Goal: Complete application form: Complete application form

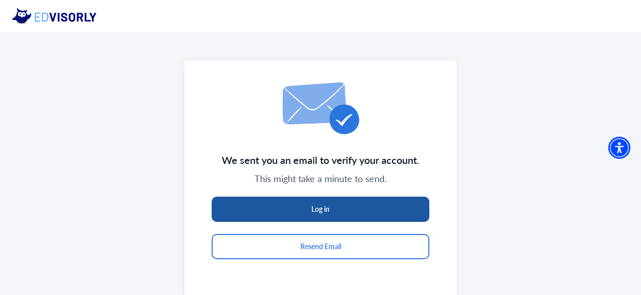
click at [320, 207] on button "Log in" at bounding box center [321, 208] width 218 height 25
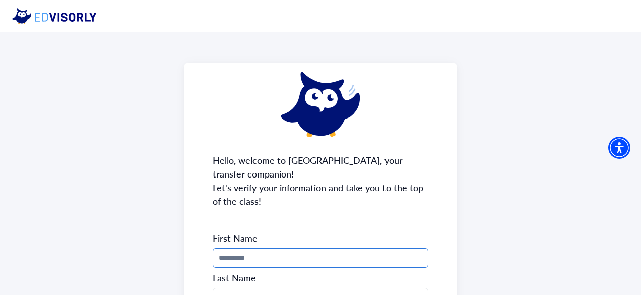
click at [241, 258] on input "Phone Number" at bounding box center [321, 258] width 216 height 20
type input "*******"
drag, startPoint x: 640, startPoint y: 143, endPoint x: 638, endPoint y: 171, distance: 28.8
click at [638, 171] on div "Hello, welcome to [GEOGRAPHIC_DATA], your transfer companion! Let's verify your…" at bounding box center [320, 270] width 641 height 477
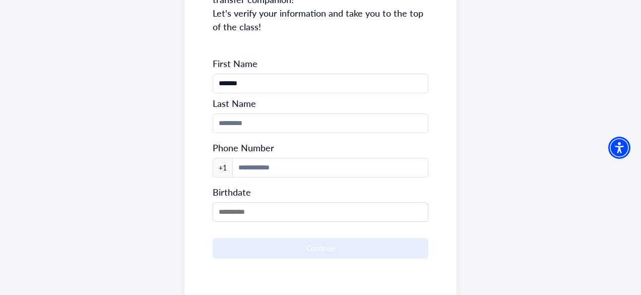
scroll to position [173, 0]
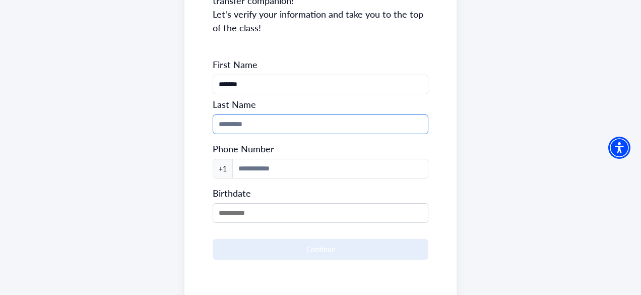
click at [258, 121] on input "Phone Number" at bounding box center [321, 124] width 216 height 20
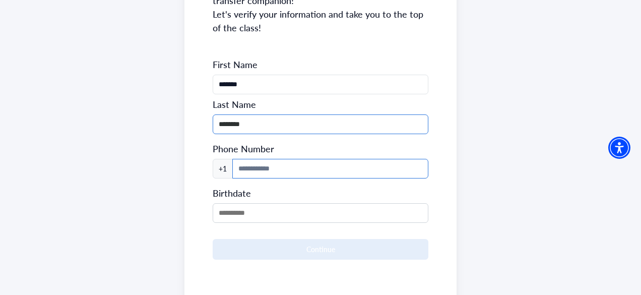
type input "********"
click at [258, 168] on input at bounding box center [330, 169] width 196 height 20
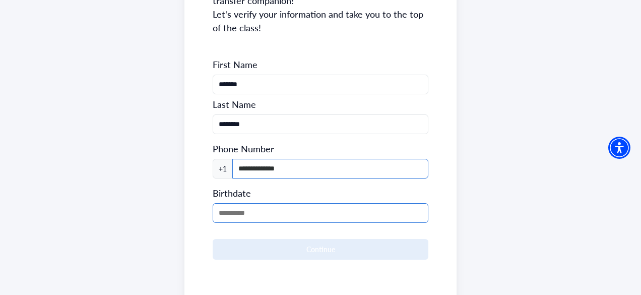
type input "**********"
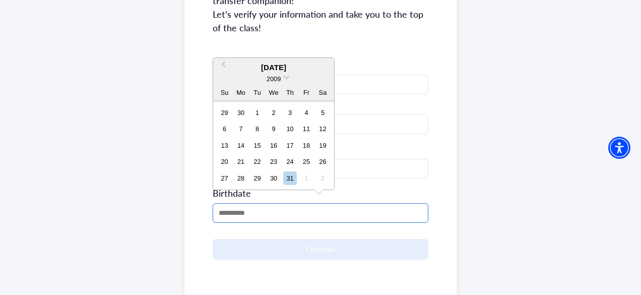
click at [227, 217] on input "MM/DD/YYYY" at bounding box center [321, 213] width 216 height 20
click at [225, 216] on input "MM/DD/YYYY" at bounding box center [321, 213] width 216 height 20
click at [222, 215] on input "MM/DD/YYYY" at bounding box center [321, 213] width 216 height 20
click at [223, 68] on span "Previous Month" at bounding box center [223, 66] width 0 height 15
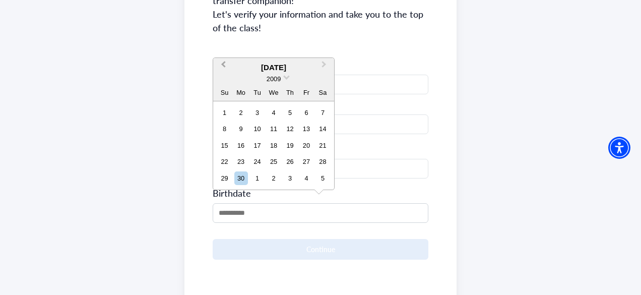
click at [223, 68] on span "Previous Month" at bounding box center [223, 66] width 0 height 15
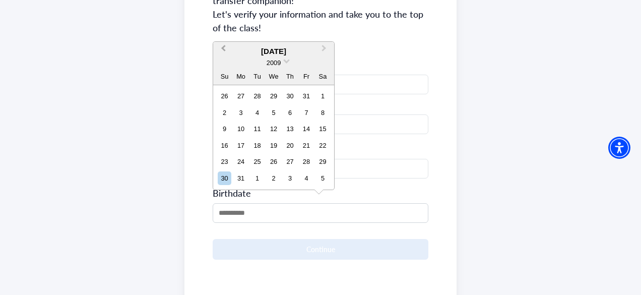
click at [225, 68] on div "2009" at bounding box center [273, 62] width 121 height 11
click at [222, 47] on button "Previous Month" at bounding box center [222, 51] width 16 height 16
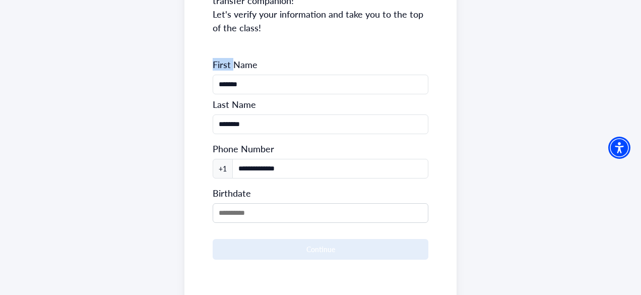
click at [222, 47] on div "**********" at bounding box center [320, 97] width 272 height 415
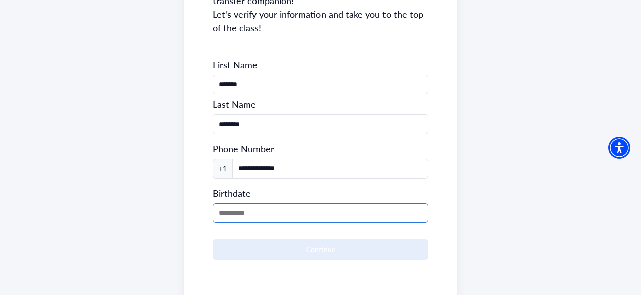
click at [221, 214] on input "MM/DD/YYYY" at bounding box center [321, 213] width 216 height 20
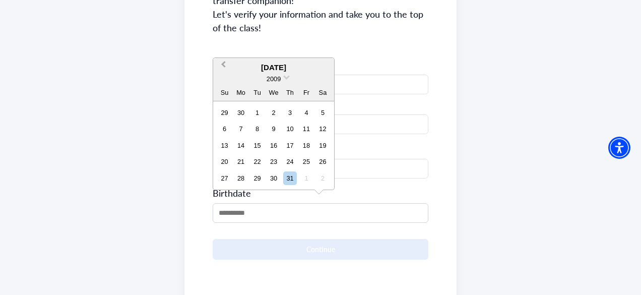
click at [223, 67] on span "Previous Month" at bounding box center [223, 66] width 0 height 15
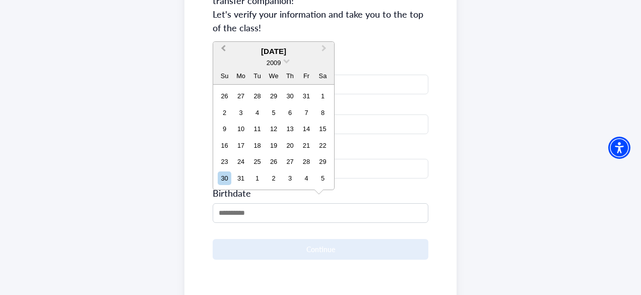
click at [223, 47] on span "Previous Month" at bounding box center [223, 50] width 0 height 15
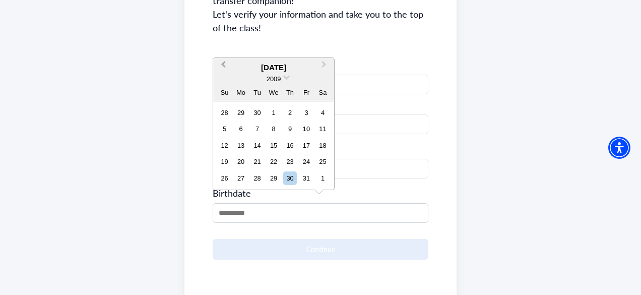
click at [223, 64] on span "Previous Month" at bounding box center [223, 66] width 0 height 15
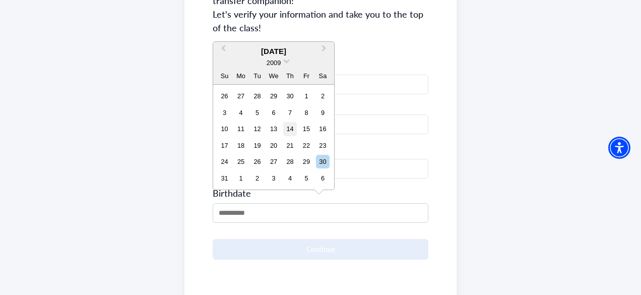
click at [292, 130] on div "14" at bounding box center [290, 129] width 14 height 14
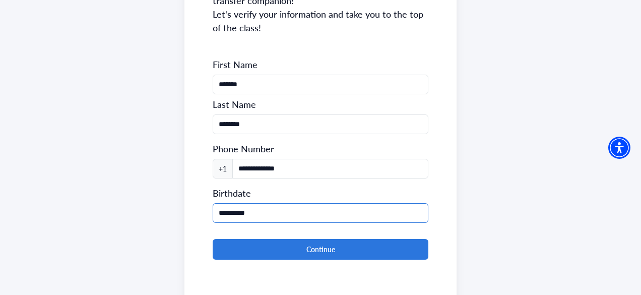
click at [260, 211] on input "**********" at bounding box center [321, 213] width 216 height 20
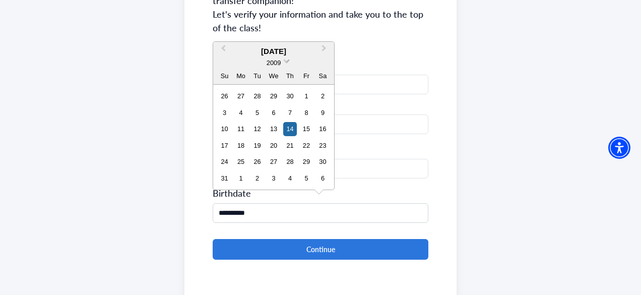
click at [278, 64] on span "2009" at bounding box center [274, 63] width 14 height 8
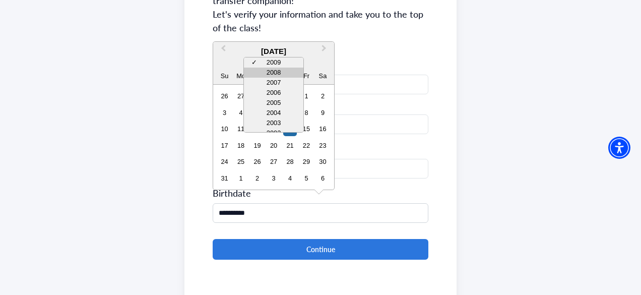
click at [288, 71] on div "2008" at bounding box center [273, 73] width 59 height 10
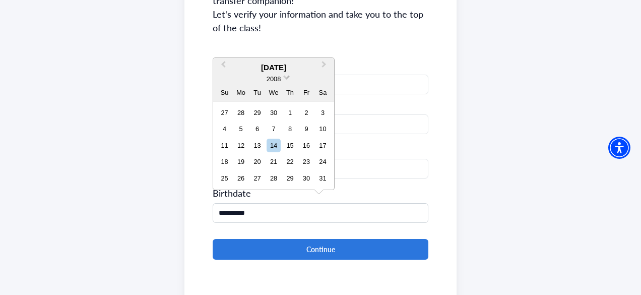
click at [279, 78] on span "2008" at bounding box center [274, 79] width 14 height 8
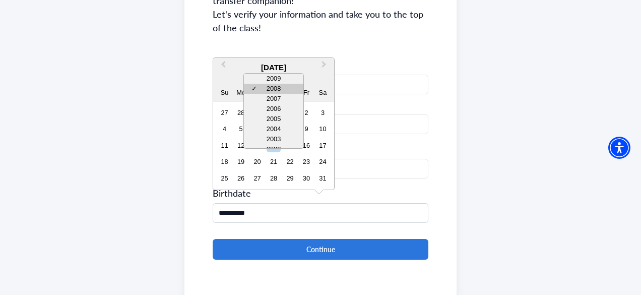
click at [281, 87] on div "✓ 2008" at bounding box center [273, 89] width 59 height 10
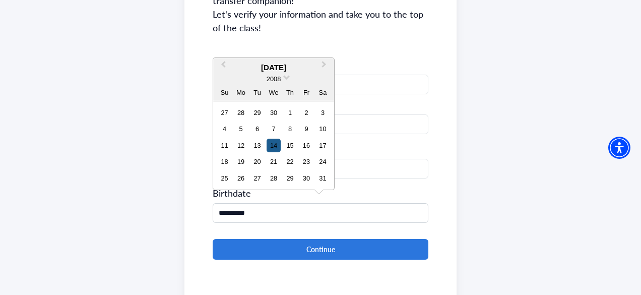
click at [275, 144] on div "14" at bounding box center [274, 146] width 14 height 14
type input "**********"
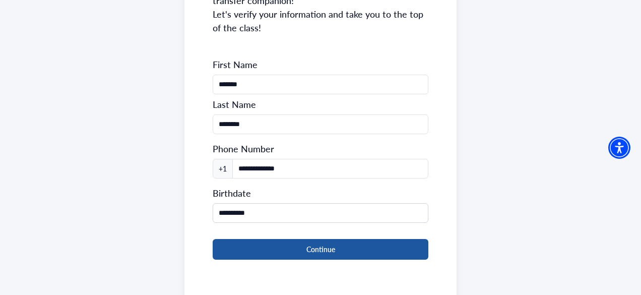
click at [287, 243] on button "Continue" at bounding box center [321, 249] width 216 height 21
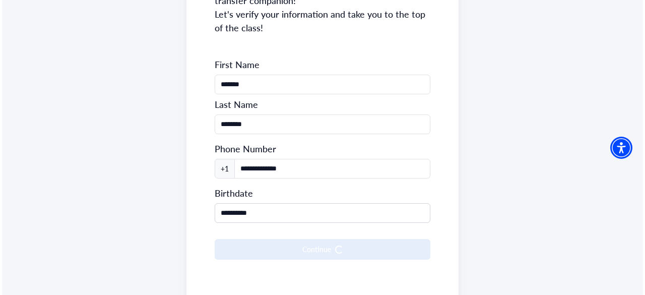
scroll to position [0, 0]
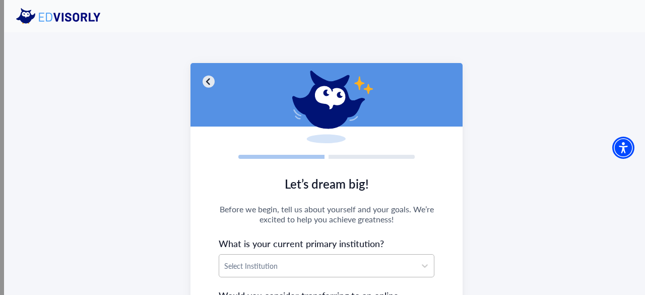
click at [257, 264] on div at bounding box center [317, 265] width 186 height 13
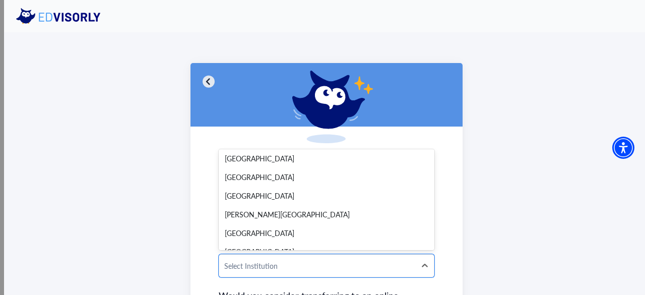
scroll to position [1438, 0]
